Goal: Contribute content: Add original content to the website for others to see

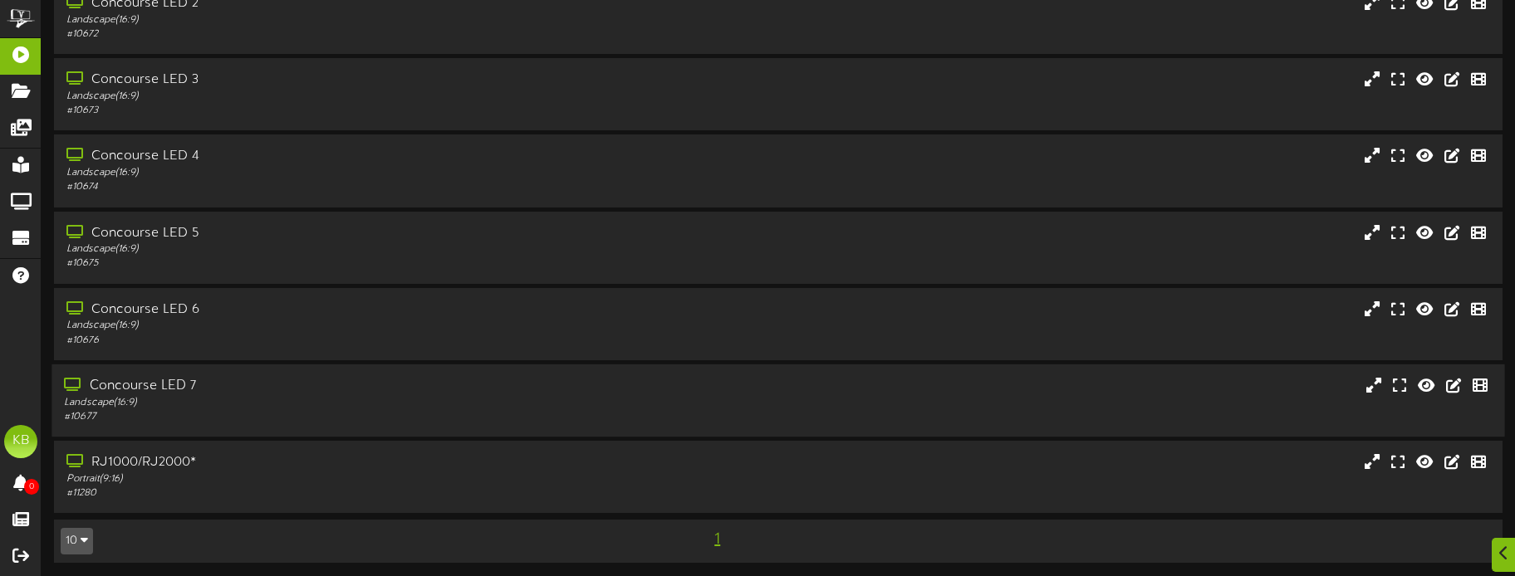
scroll to position [159, 0]
click at [244, 454] on div "RJ1000/RJ2000*" at bounding box center [354, 459] width 580 height 19
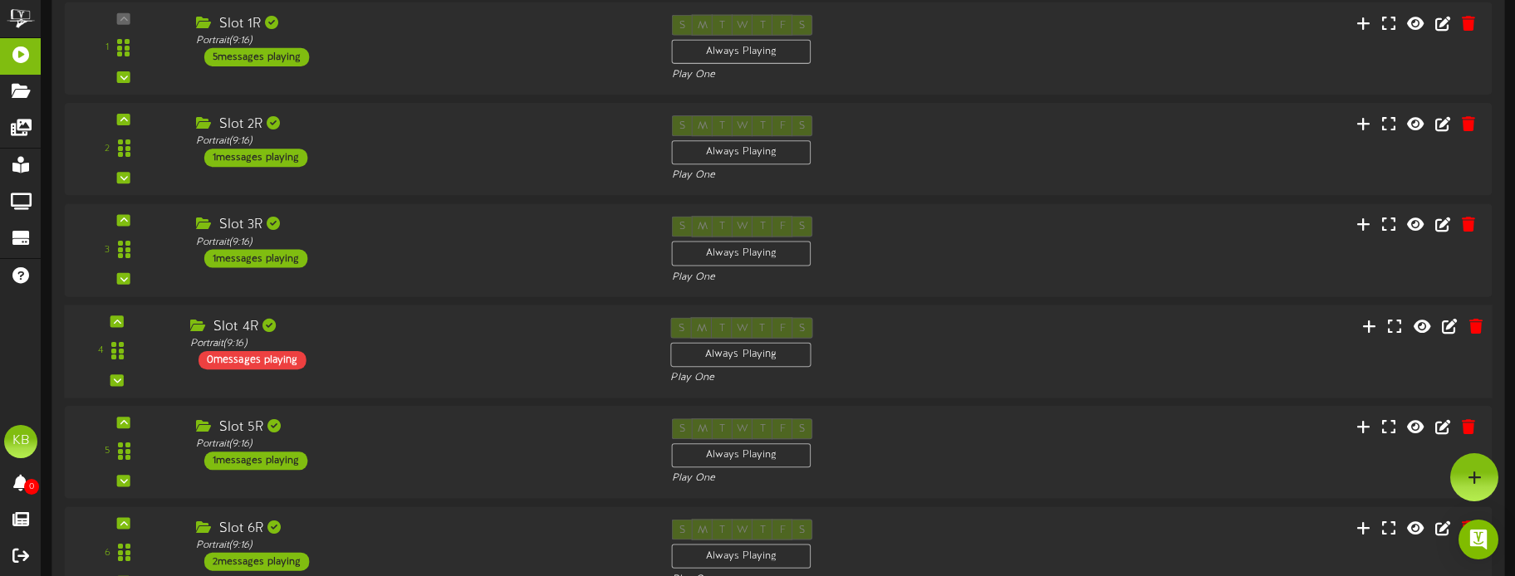
scroll to position [764, 0]
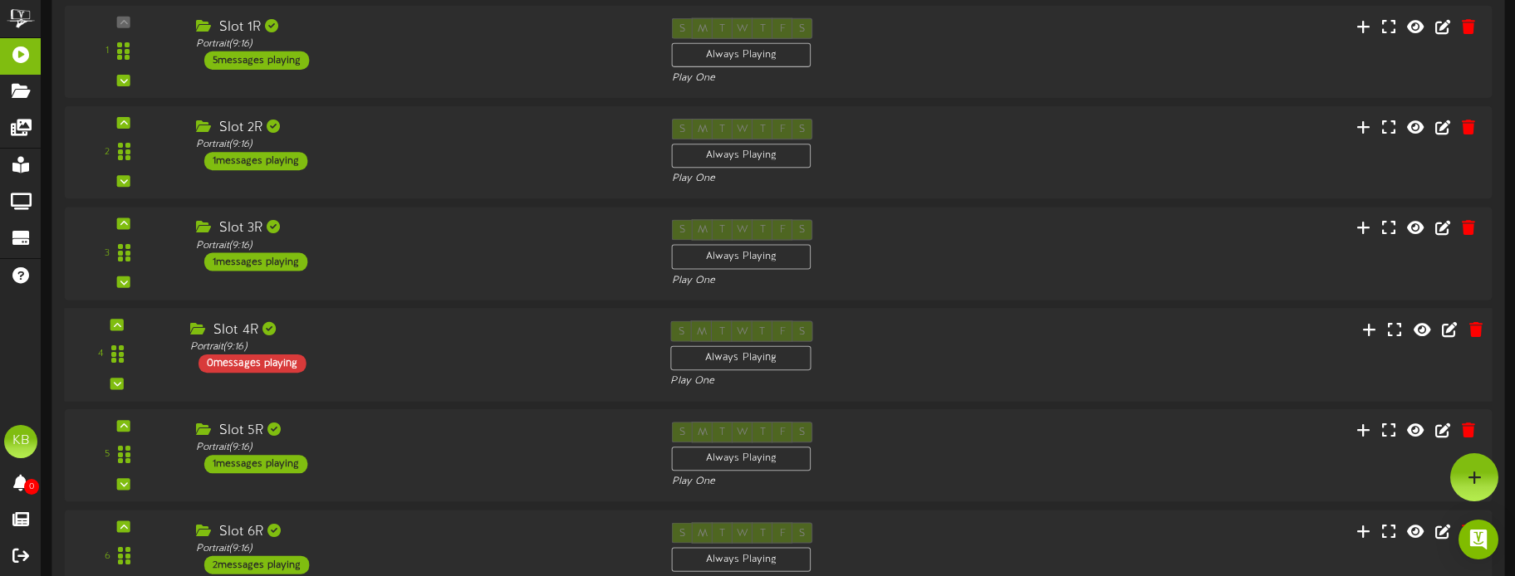
click at [257, 360] on div "0 messages playing" at bounding box center [252, 363] width 108 height 18
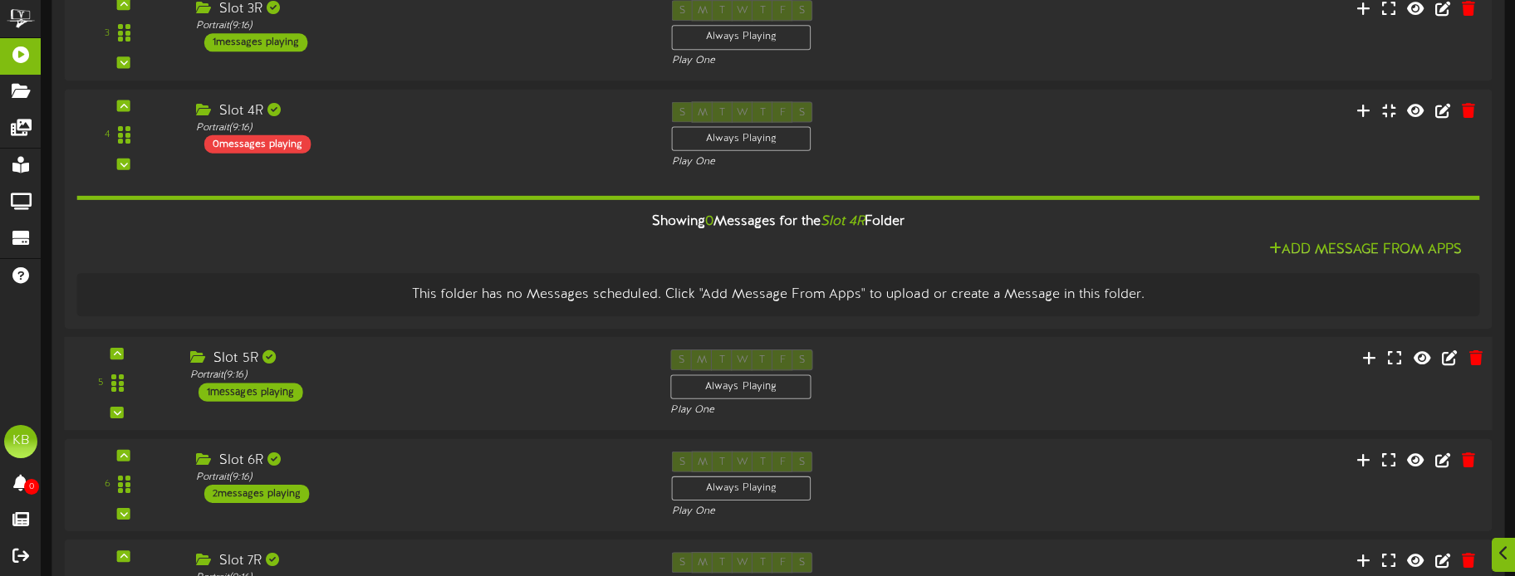
scroll to position [1013, 0]
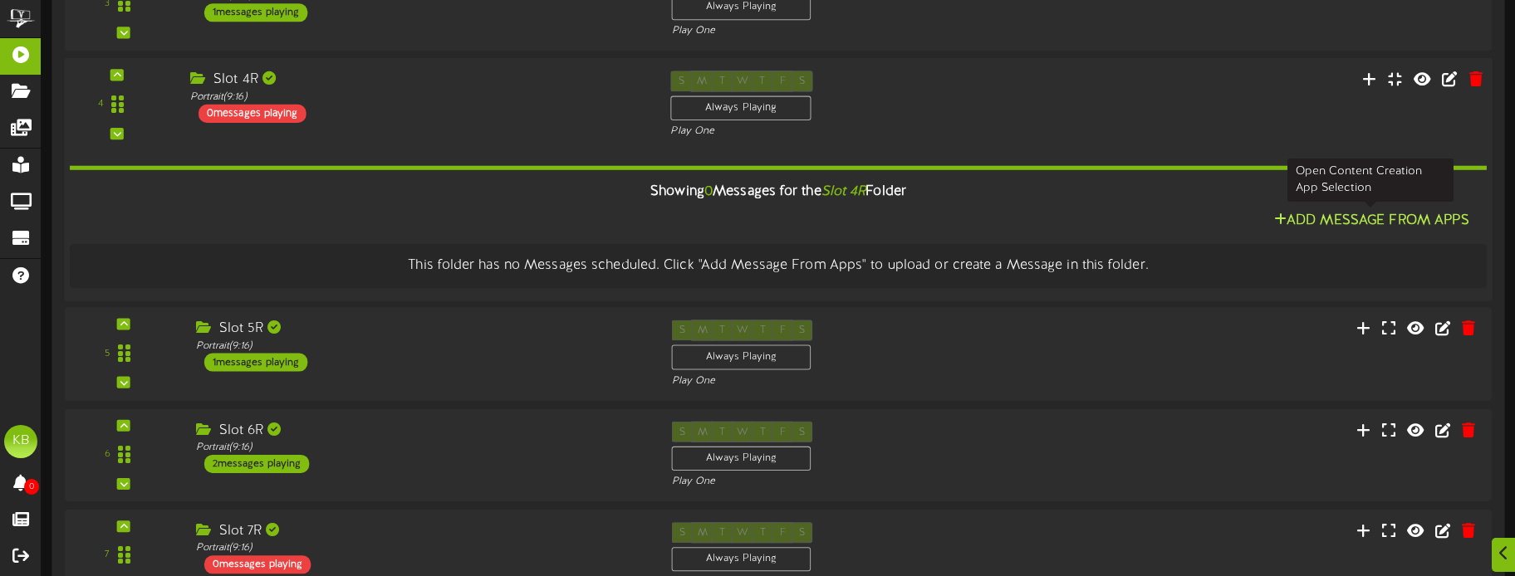
click at [1387, 212] on button "Add Message From Apps" at bounding box center [1371, 220] width 205 height 21
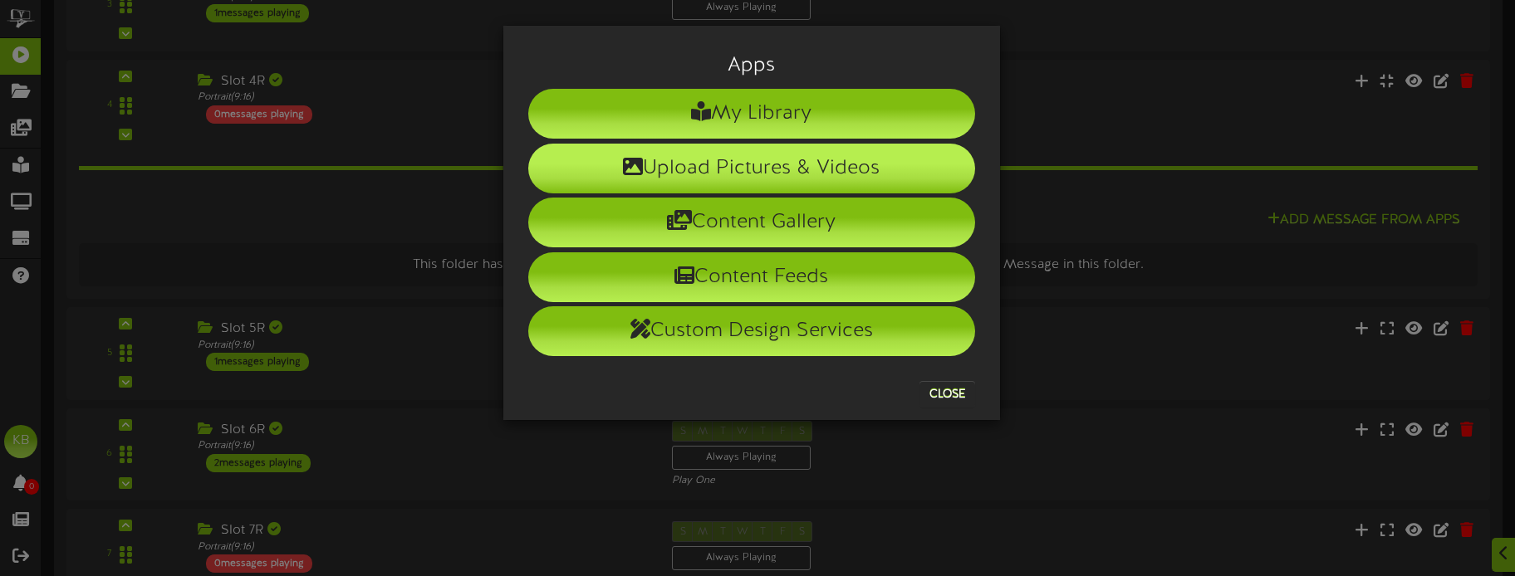
click at [790, 164] on li "Upload Pictures & Videos" at bounding box center [751, 169] width 447 height 50
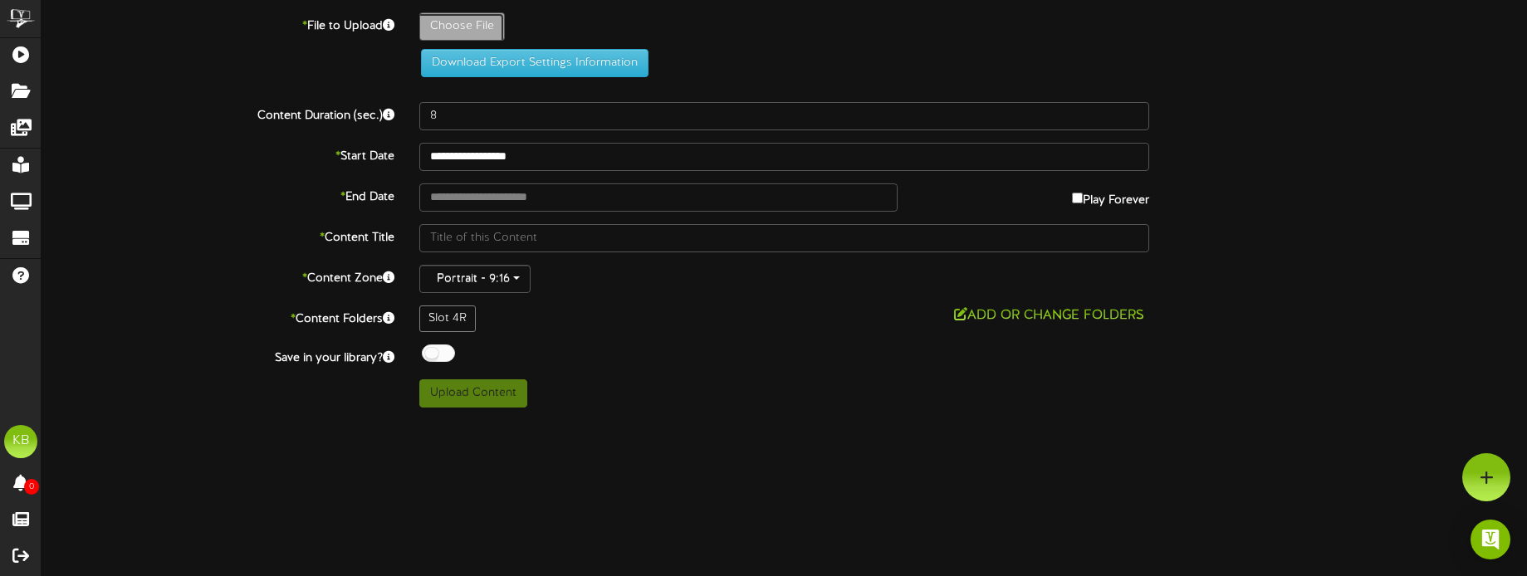
type input "**********"
type input "WOBRJ"
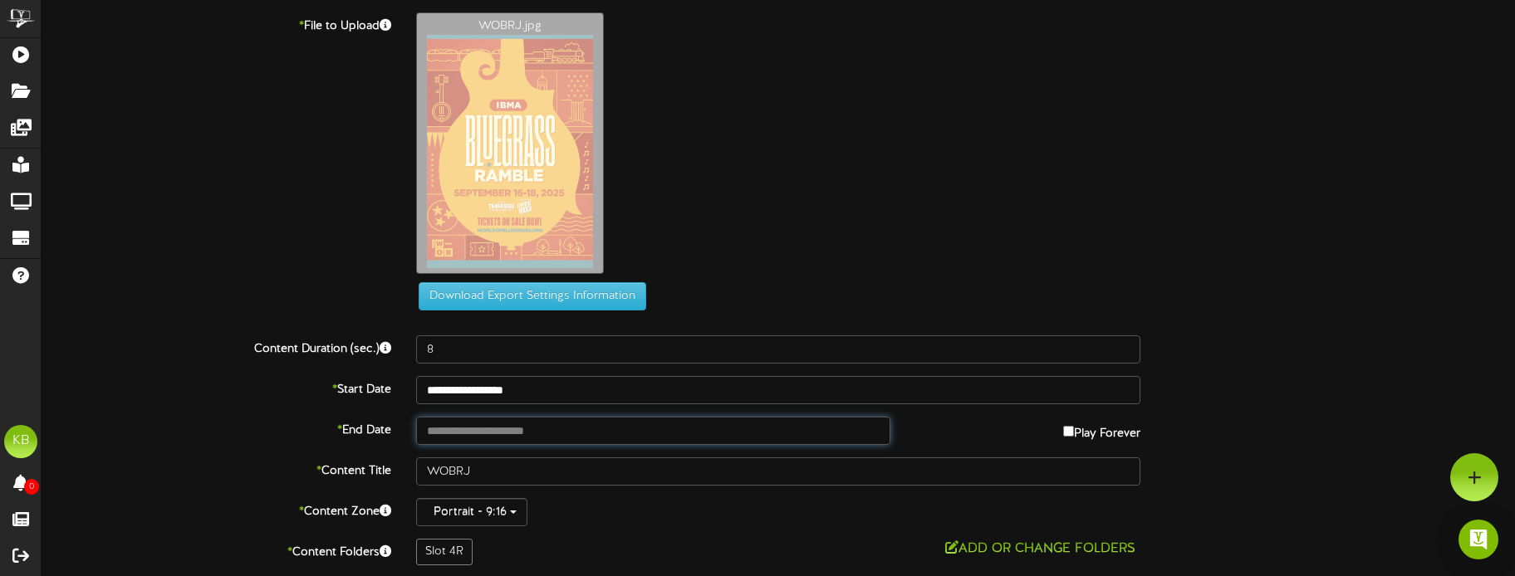
click at [614, 437] on input "text" at bounding box center [653, 431] width 474 height 28
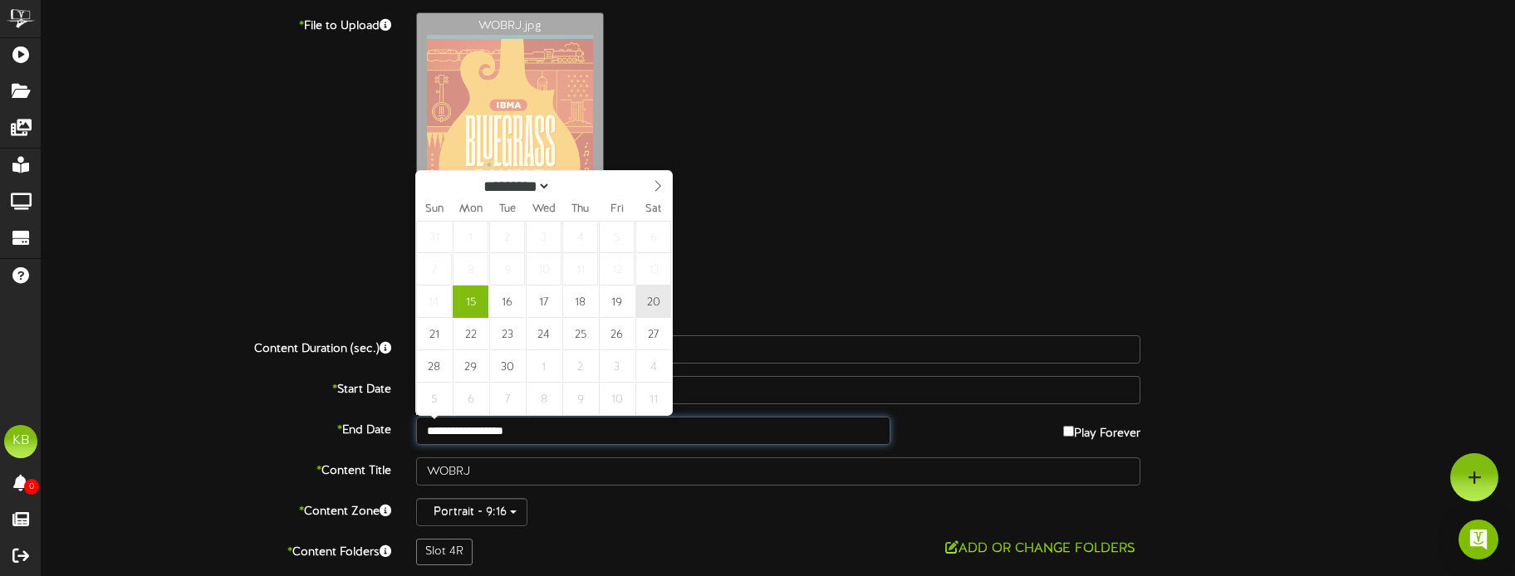
type input "**********"
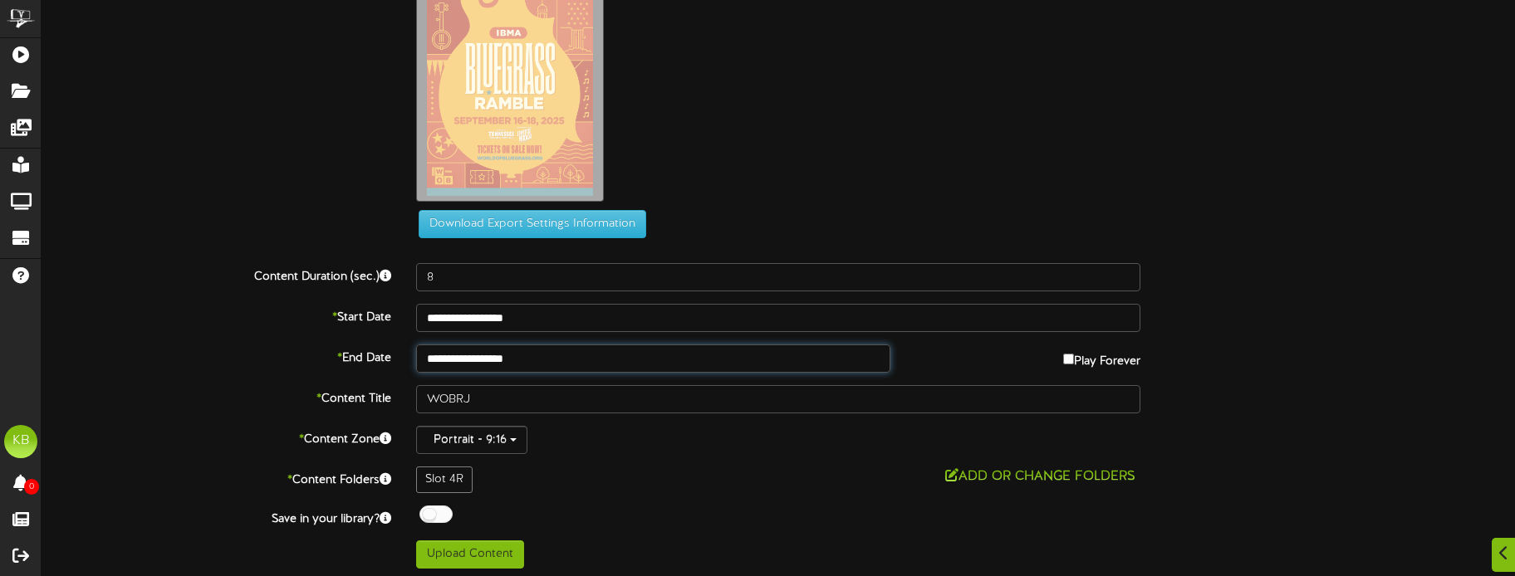
scroll to position [77, 0]
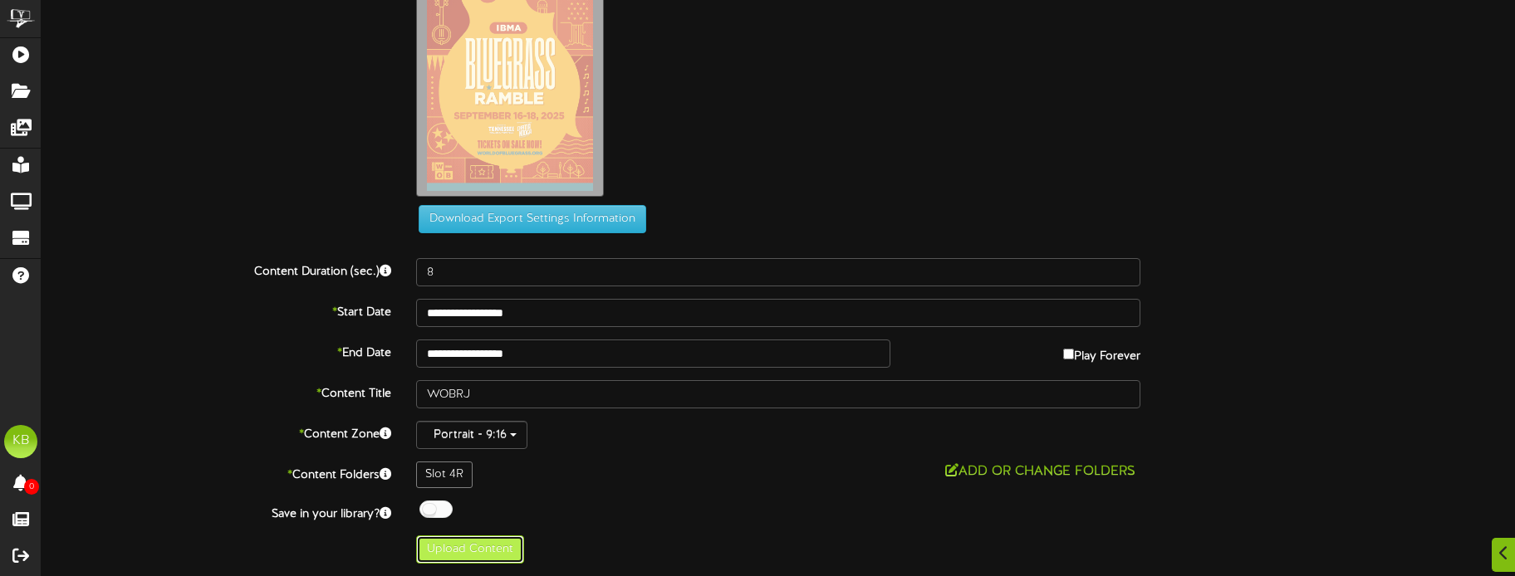
click at [485, 546] on button "Upload Content" at bounding box center [470, 550] width 108 height 28
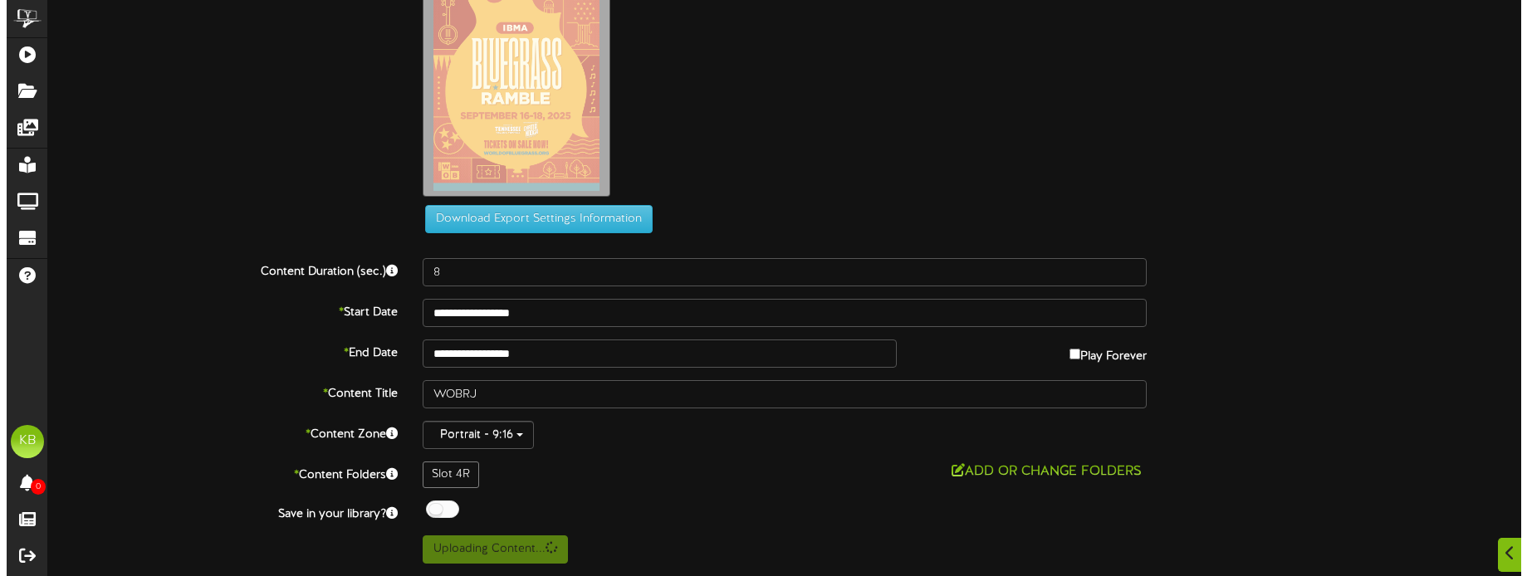
scroll to position [0, 0]
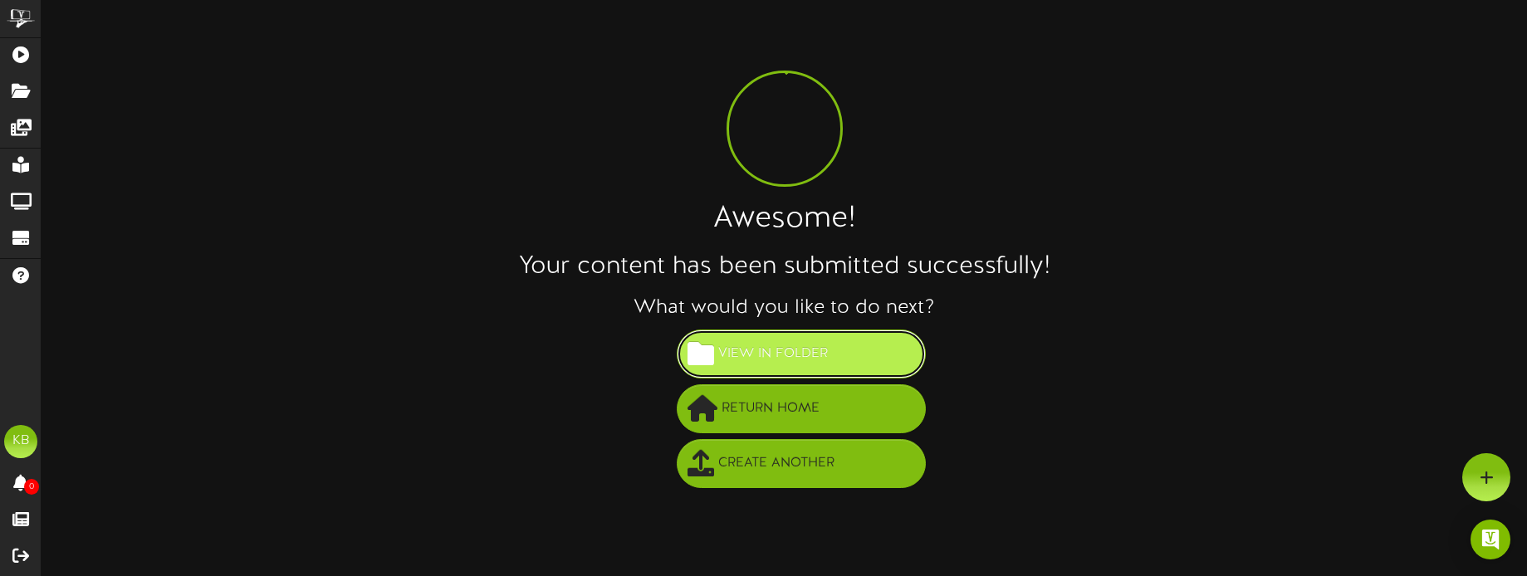
click at [824, 351] on span "View in Folder" at bounding box center [773, 353] width 118 height 27
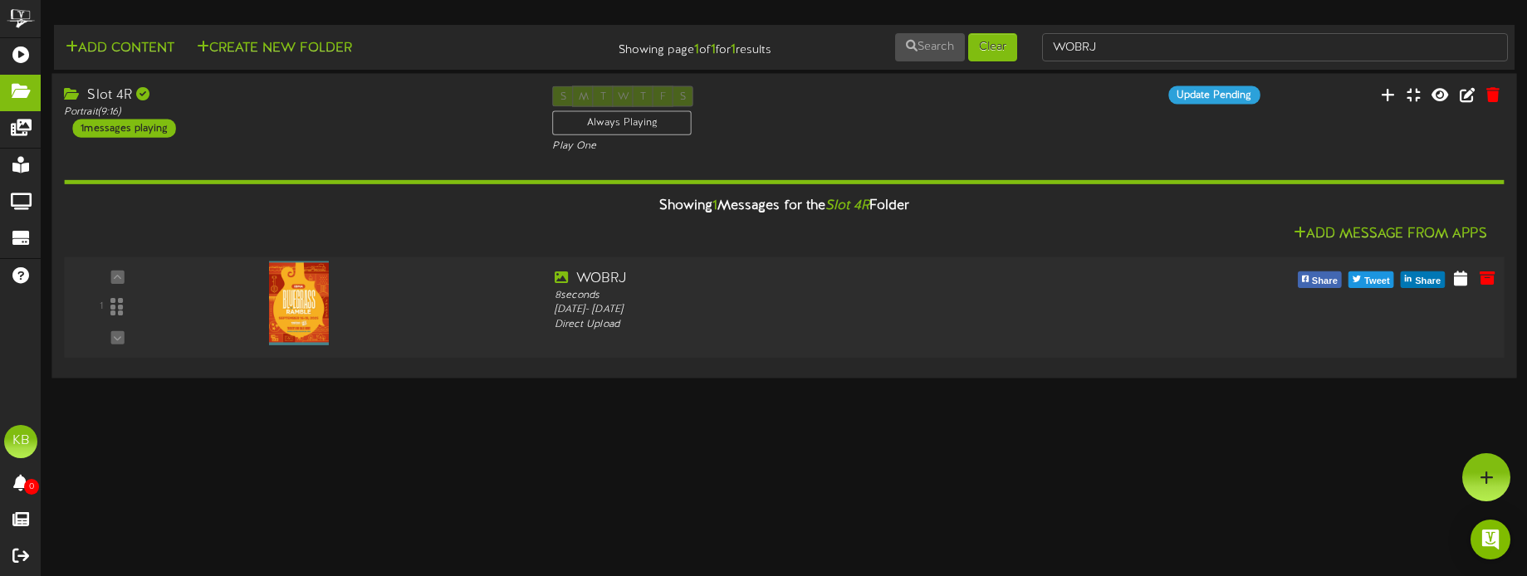
click at [291, 294] on img at bounding box center [299, 304] width 60 height 84
